Goal: Information Seeking & Learning: Learn about a topic

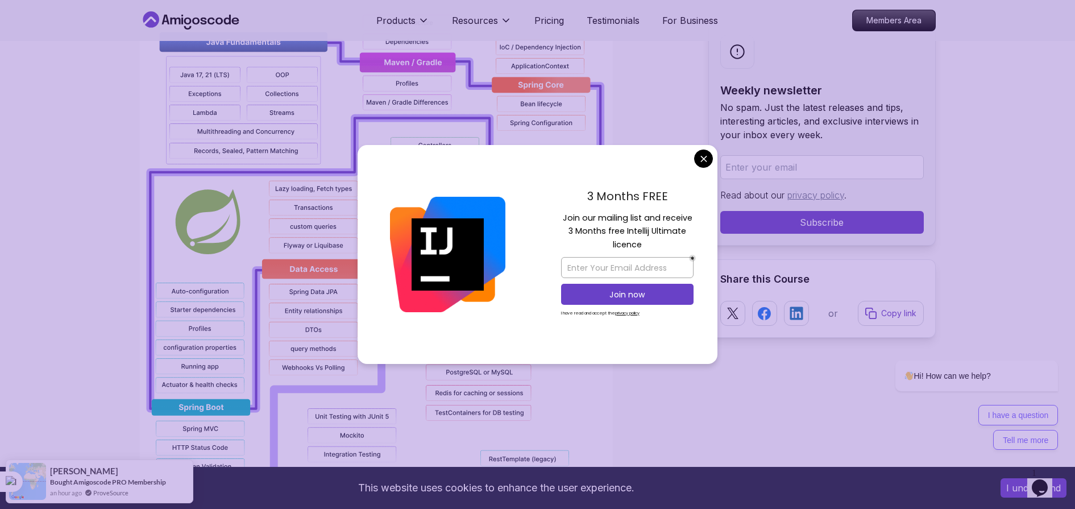
scroll to position [853, 0]
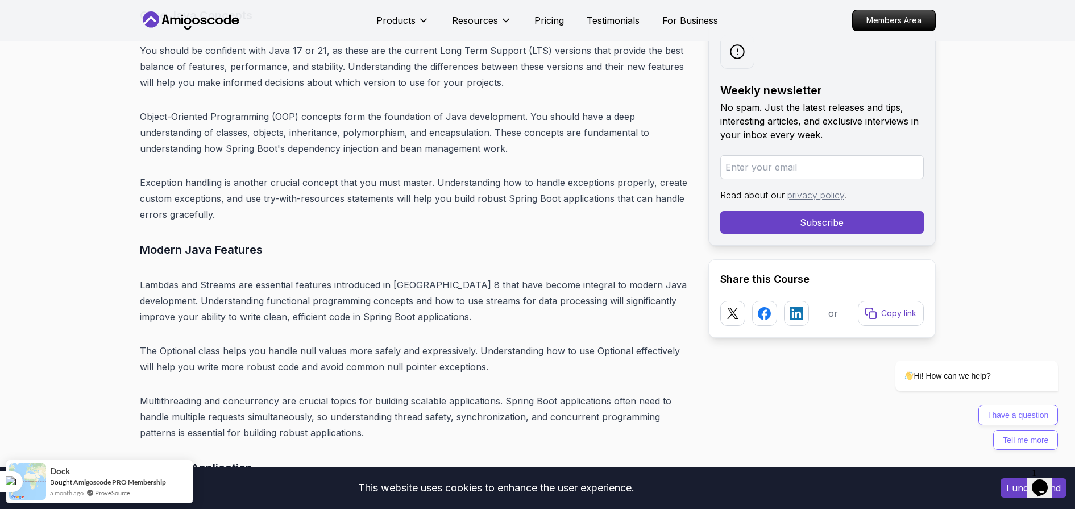
scroll to position [4408, 0]
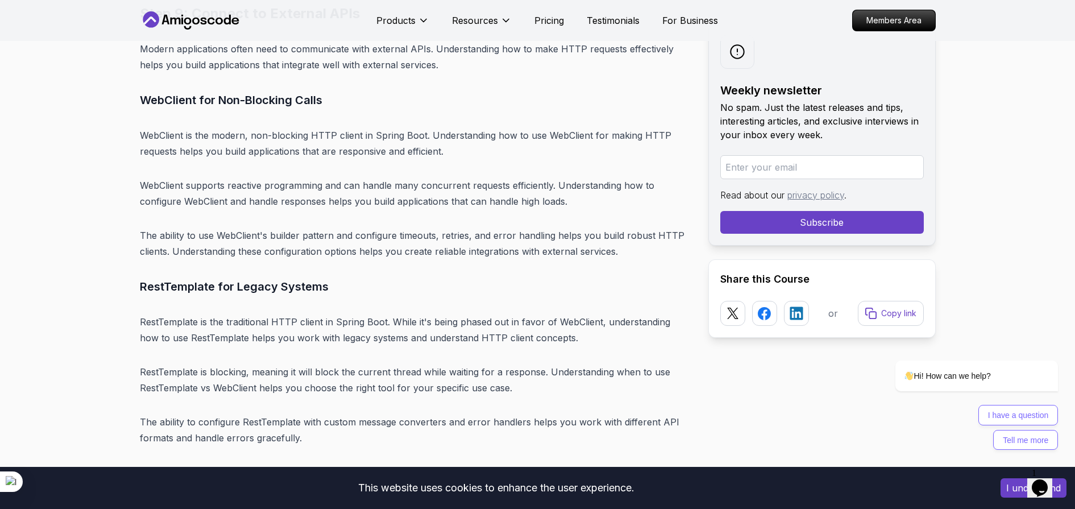
scroll to position [11353, 0]
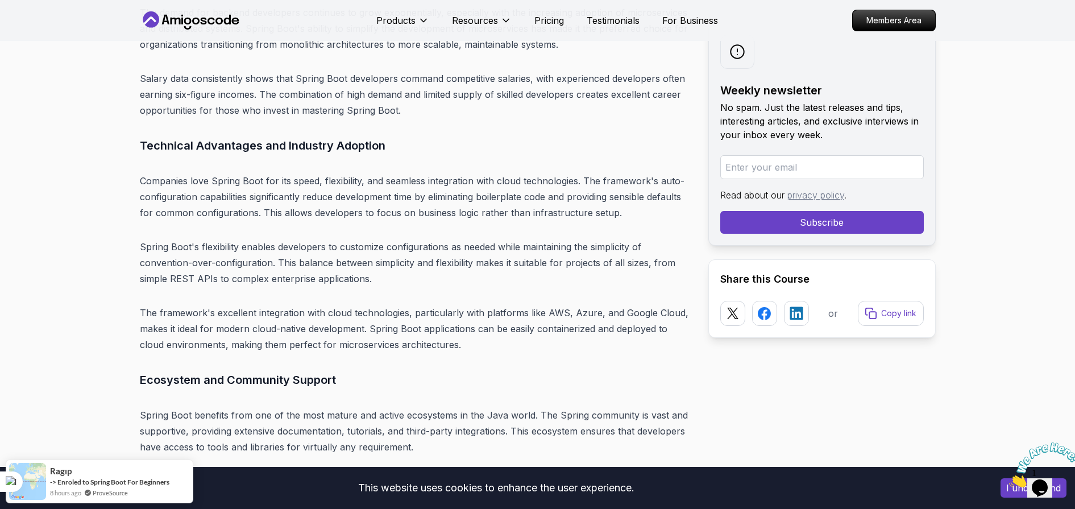
scroll to position [3068, 0]
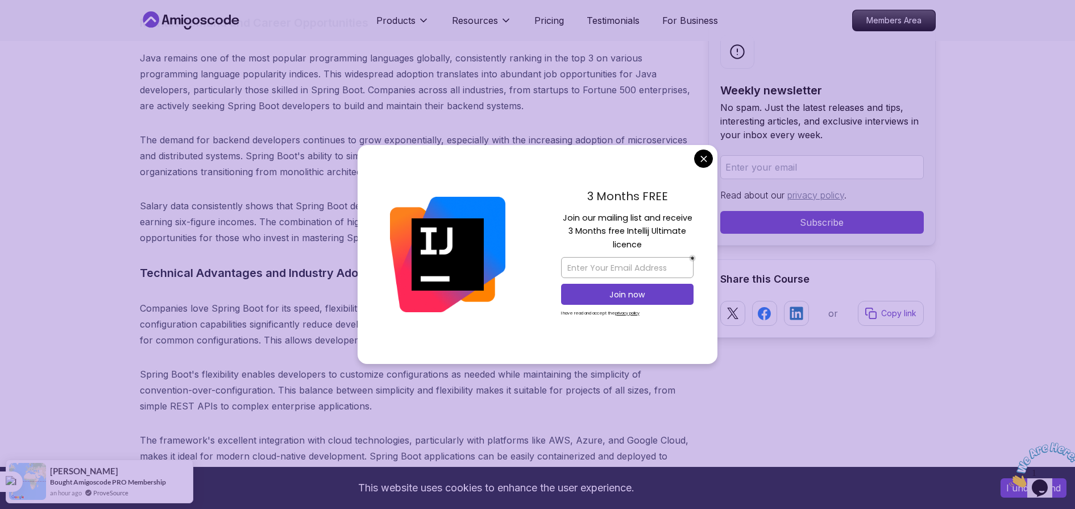
drag, startPoint x: 1077, startPoint y: 1, endPoint x: 289, endPoint y: 328, distance: 853.1
click at [289, 328] on p "Companies love Spring Boot for its speed, flexibility, and seamless integration…" at bounding box center [415, 324] width 551 height 48
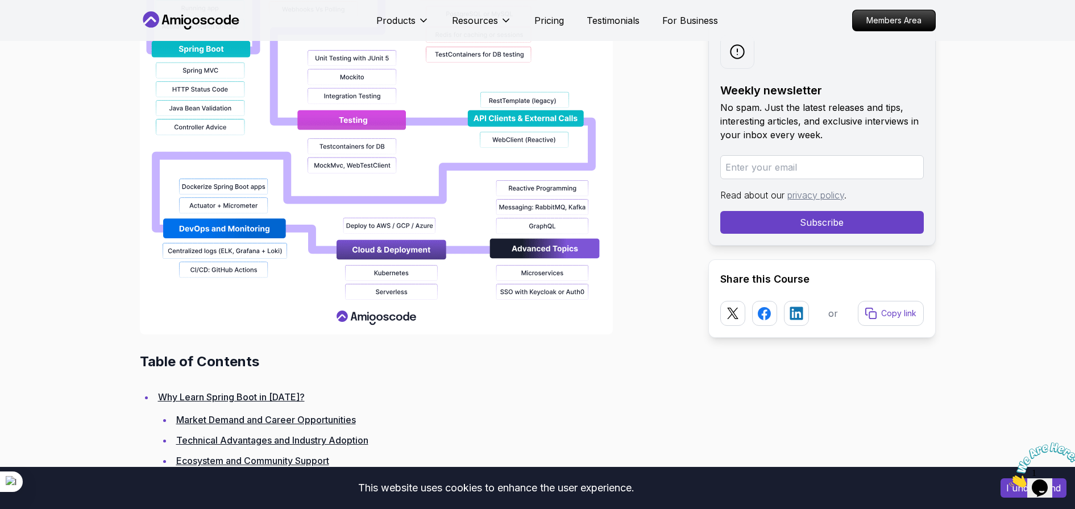
scroll to position [0, 0]
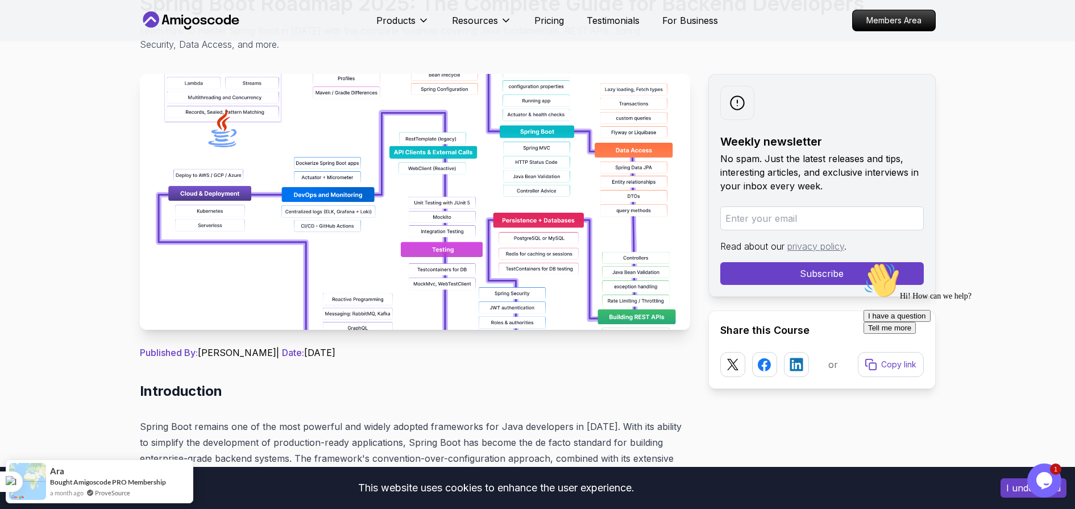
scroll to position [213, 0]
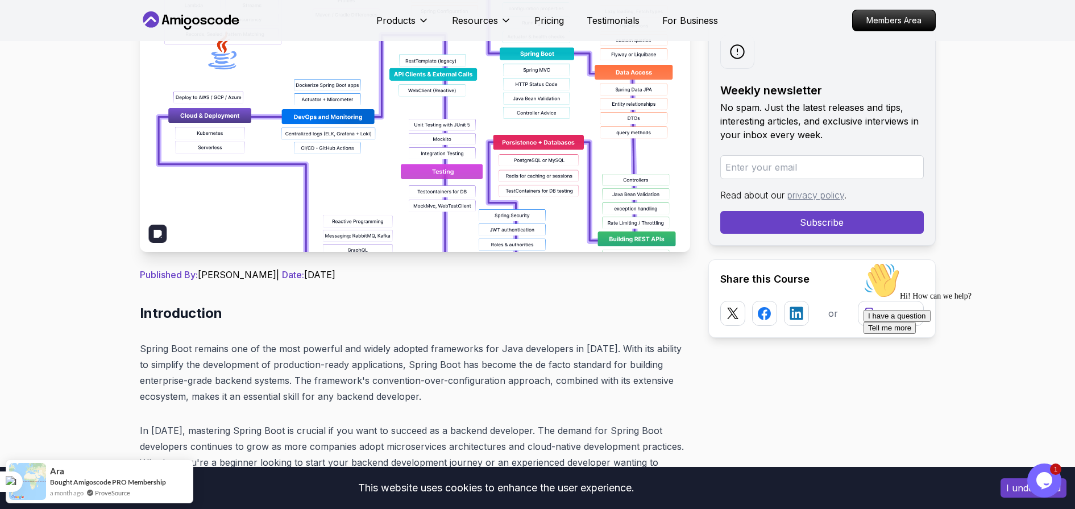
click at [564, 175] on img at bounding box center [415, 124] width 551 height 256
click at [563, 176] on img at bounding box center [415, 124] width 551 height 256
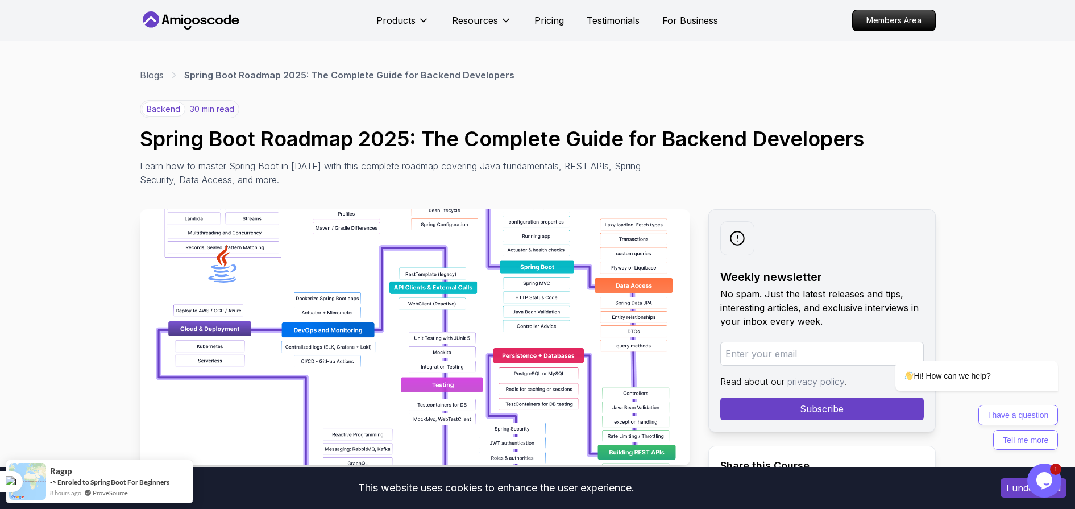
click at [174, 107] on p "backend" at bounding box center [164, 109] width 44 height 15
click at [167, 80] on div "Blogs Spring Boot Roadmap 2025: The Complete Guide for Backend Developers" at bounding box center [538, 75] width 796 height 14
click at [152, 73] on link "Blogs" at bounding box center [152, 75] width 24 height 14
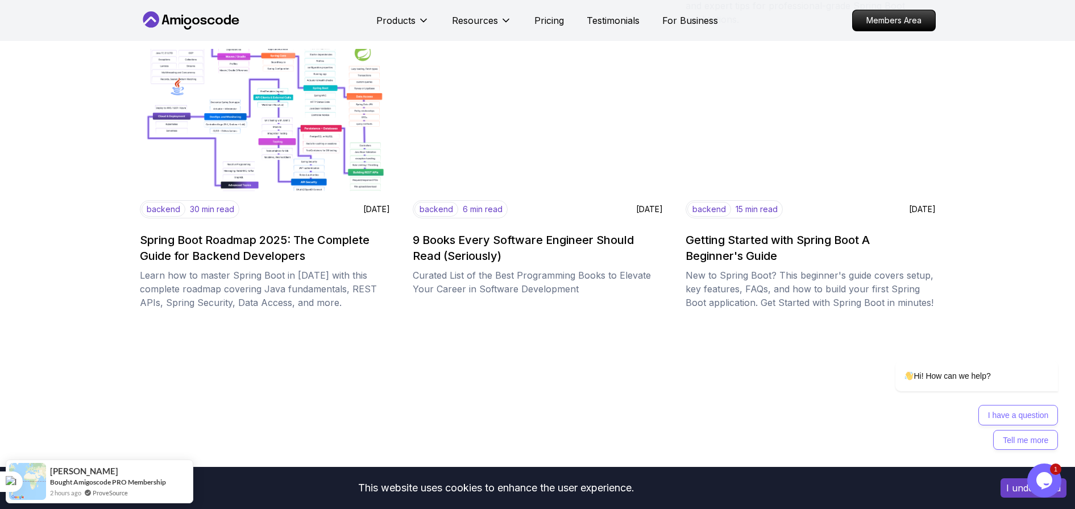
scroll to position [1351, 0]
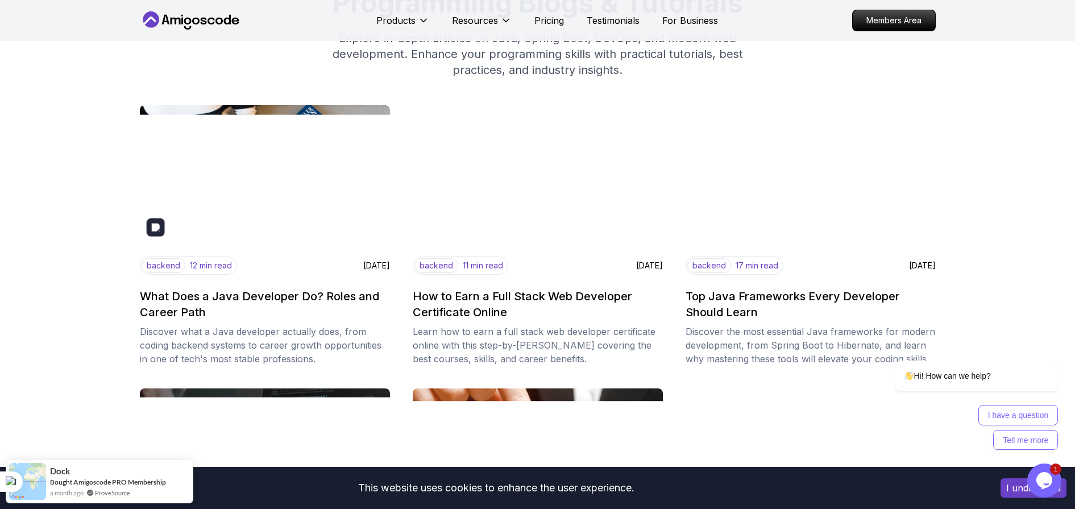
scroll to position [0, 0]
